Goal: Task Accomplishment & Management: Use online tool/utility

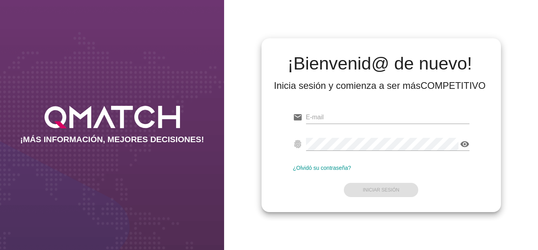
type input "[EMAIL_ADDRESS][DOMAIN_NAME]"
click at [268, 125] on div "email [EMAIL_ADDRESS][DOMAIN_NAME] fingerprint visibility ¿Olvidó su contraseña…" at bounding box center [381, 151] width 227 height 107
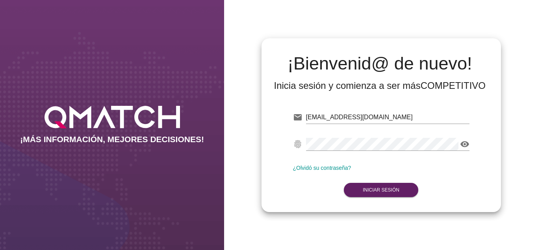
click at [375, 178] on form "email [EMAIL_ADDRESS][DOMAIN_NAME] fingerprint visibility ¿Olvidó su contraseña…" at bounding box center [381, 152] width 177 height 93
click at [376, 184] on button "Iniciar Sesión" at bounding box center [381, 190] width 75 height 14
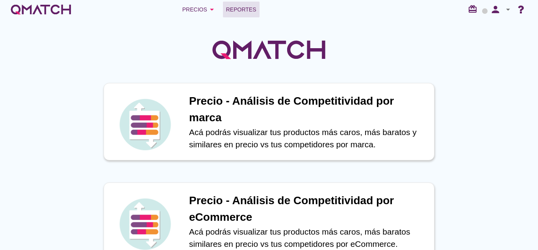
click at [246, 6] on span "Reportes" at bounding box center [241, 9] width 30 height 9
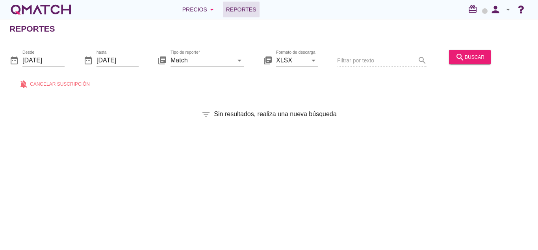
click at [461, 69] on div "search buscar" at bounding box center [470, 60] width 48 height 27
click at [462, 64] on div "search buscar" at bounding box center [470, 60] width 48 height 27
click at [457, 57] on icon "search" at bounding box center [460, 56] width 9 height 9
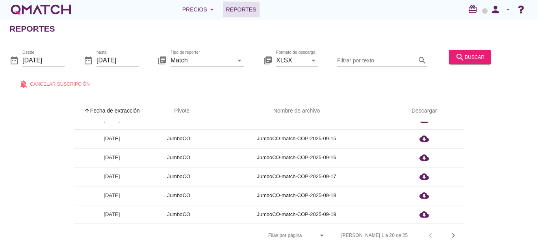
scroll to position [277, 0]
click at [451, 230] on icon "chevron_right" at bounding box center [453, 234] width 9 height 9
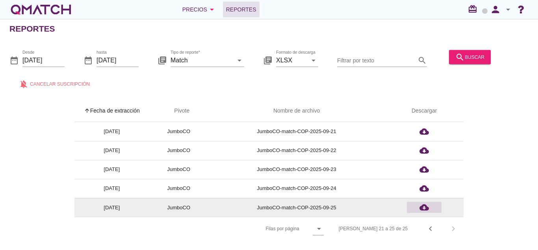
click at [429, 207] on icon "cloud_download" at bounding box center [424, 206] width 9 height 9
